Goal: Check status: Check status

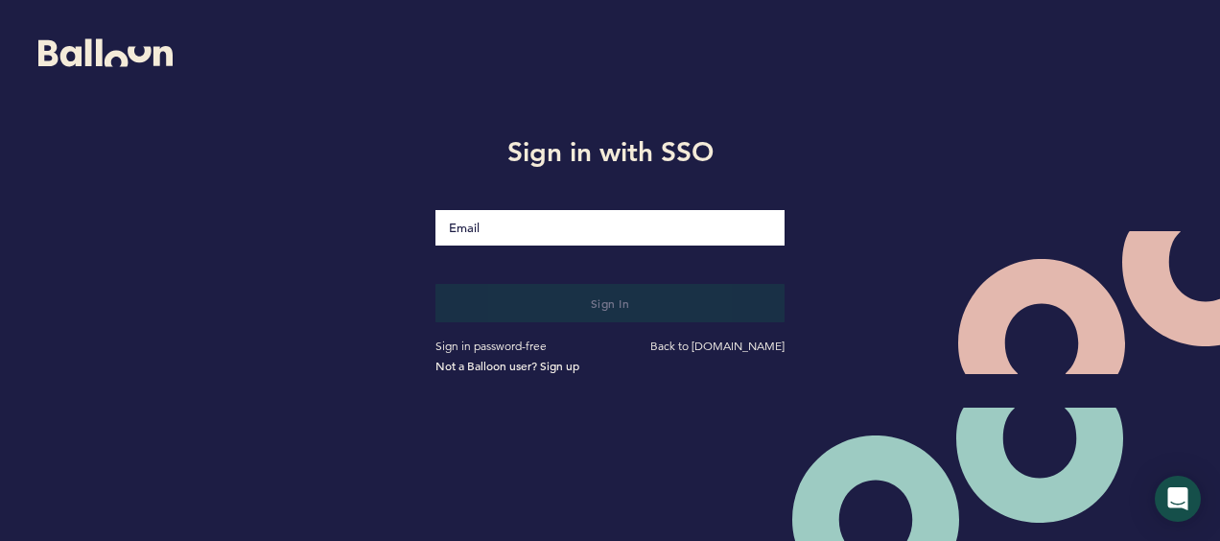
click at [678, 228] on input "Email" at bounding box center [609, 227] width 349 height 35
type input "[EMAIL_ADDRESS][DOMAIN_NAME]"
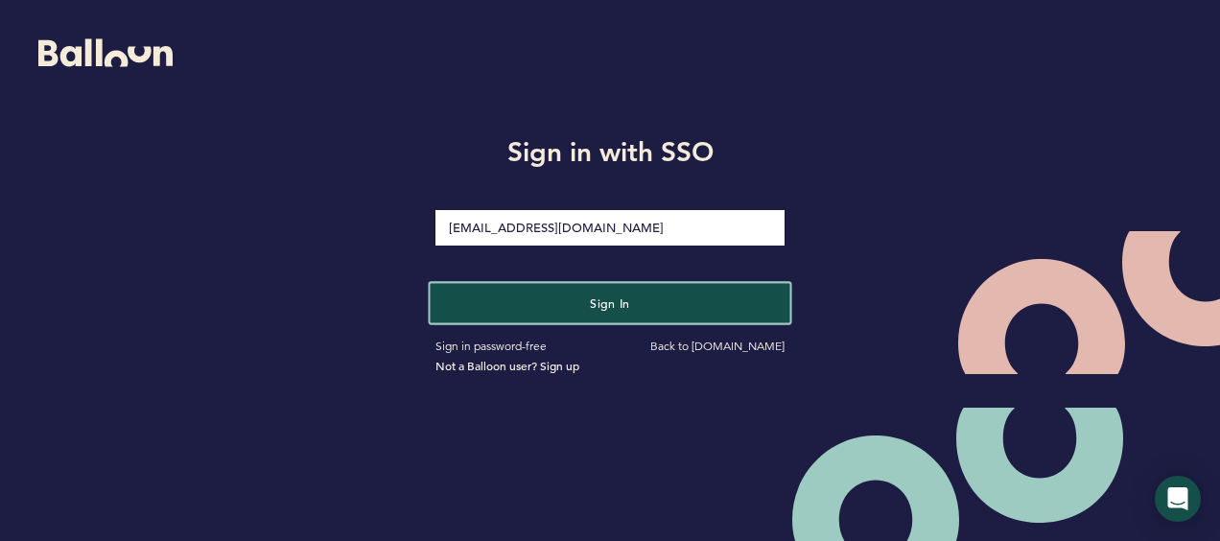
click at [525, 299] on button "Sign in" at bounding box center [611, 302] width 360 height 39
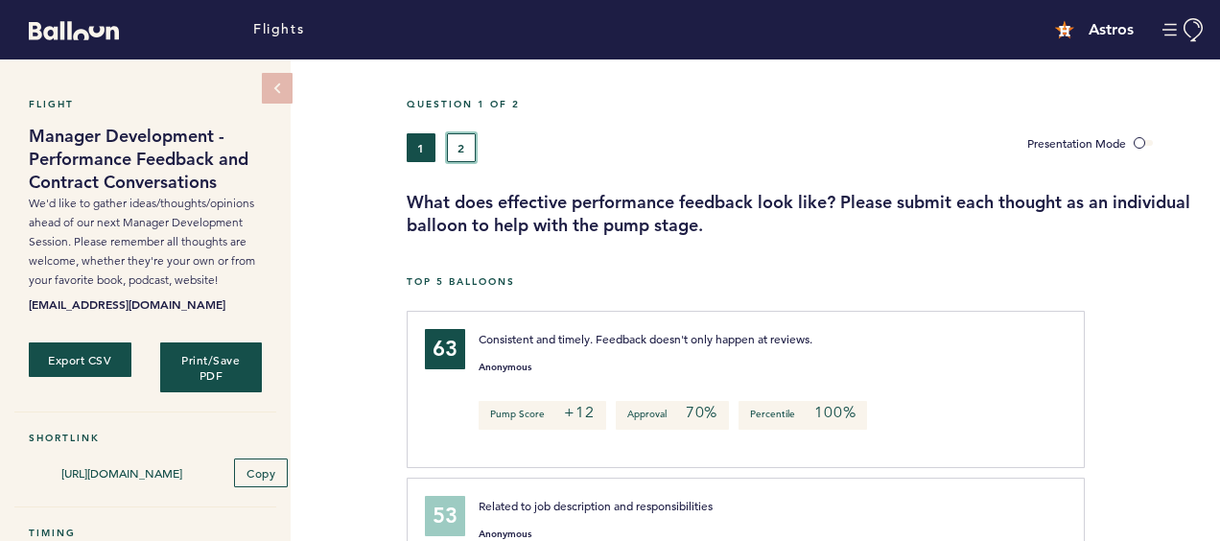
click at [456, 144] on button "2" at bounding box center [461, 147] width 29 height 29
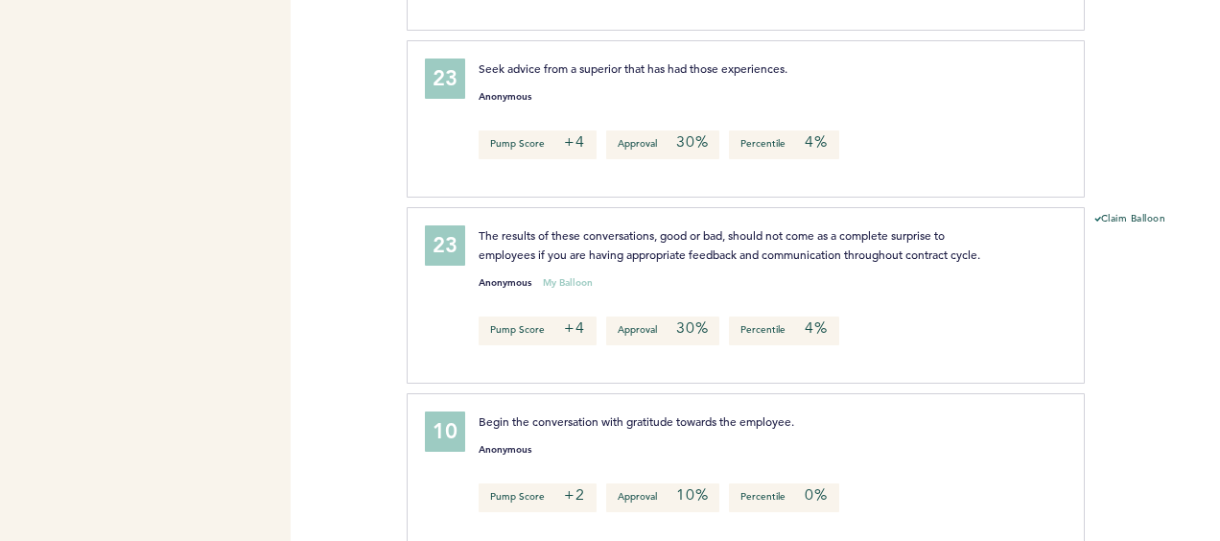
scroll to position [1442, 0]
